Goal: Transaction & Acquisition: Purchase product/service

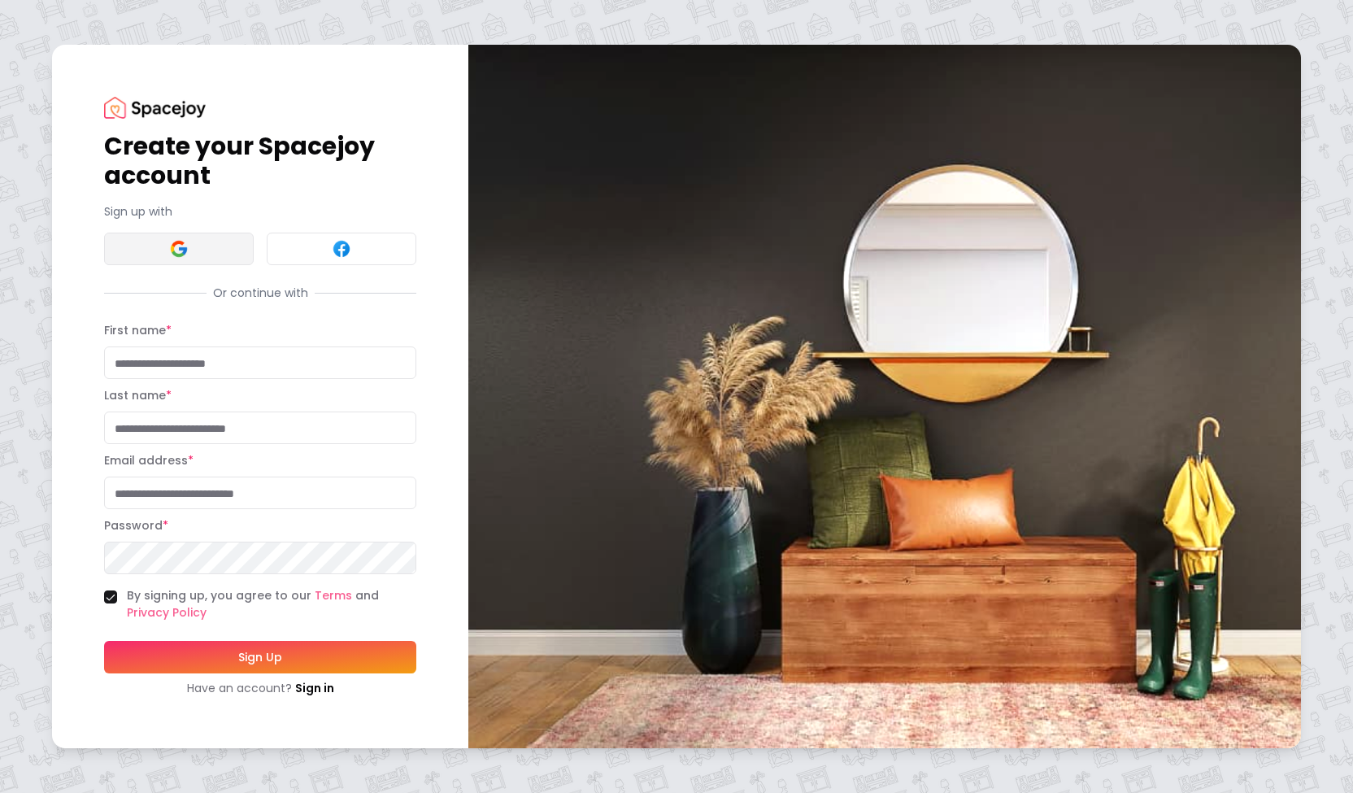
click at [209, 243] on button at bounding box center [179, 249] width 150 height 33
